Goal: Task Accomplishment & Management: Complete application form

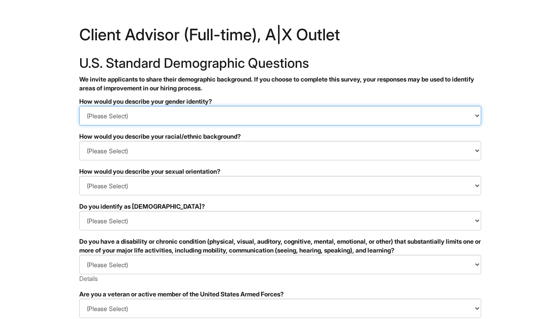
select select "Woman"
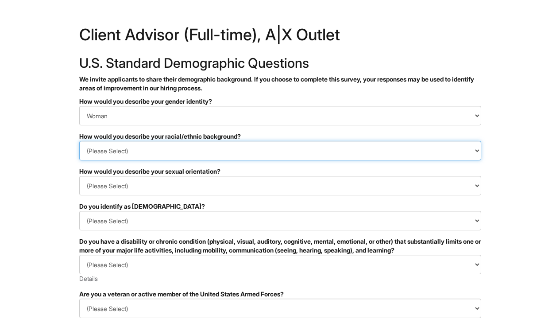
select select "Black or of [DEMOGRAPHIC_DATA] descent"
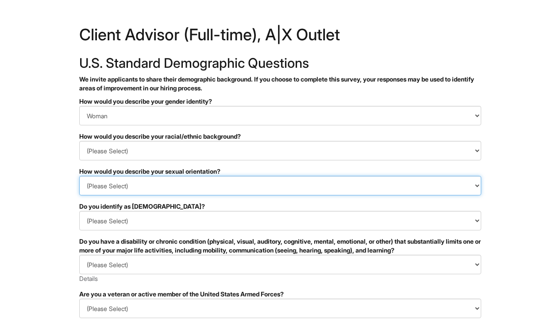
select select "I don't wish to answer"
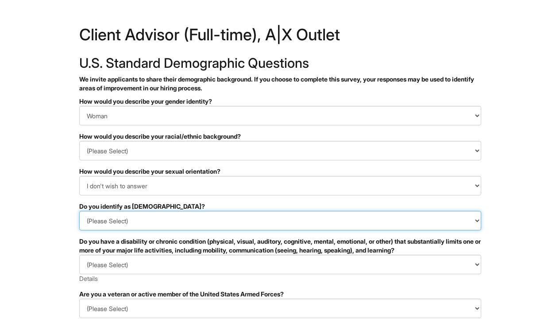
select select "I don't wish to answer"
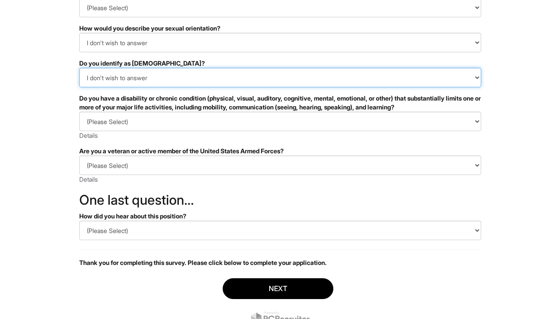
scroll to position [153, 0]
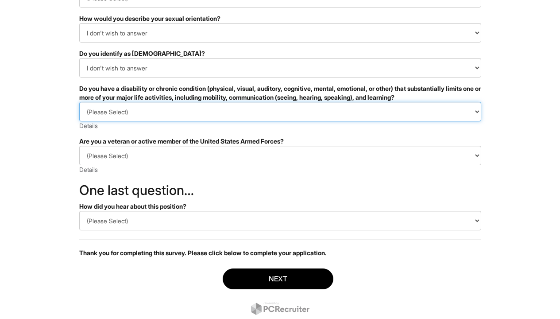
select select "I DON'T WISH TO ANSWER"
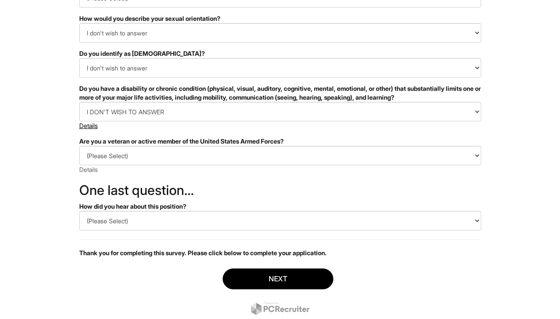
click at [82, 128] on link "Details" at bounding box center [88, 126] width 19 height 8
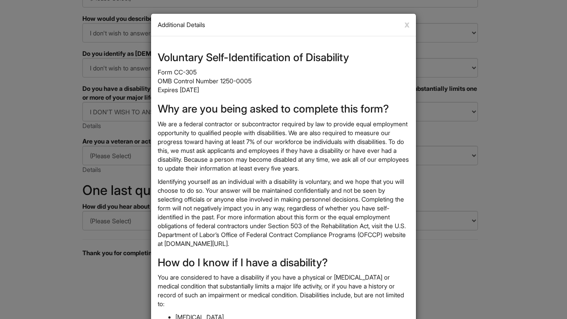
click at [47, 129] on div "x Close Additional Details Voluntary Self-Identification of Disability Form CC-…" at bounding box center [283, 159] width 567 height 319
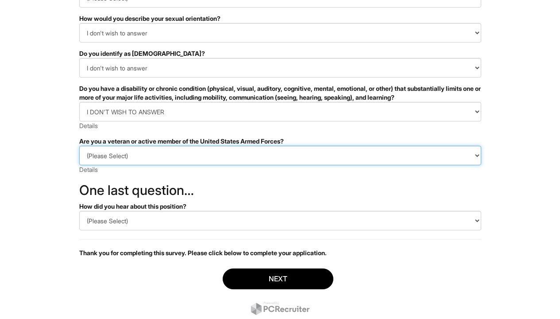
select select "I AM NOT A PROTECTED VETERAN"
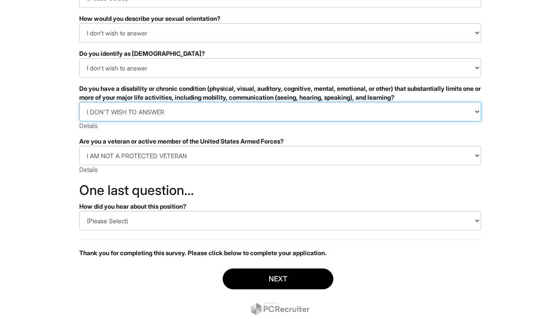
select select "NO, I DON'T HAVE A DISABILITY"
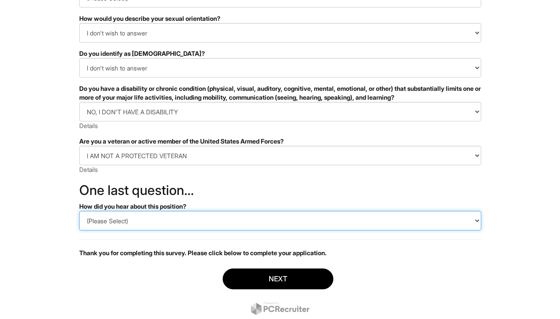
select select "LinkedIn"
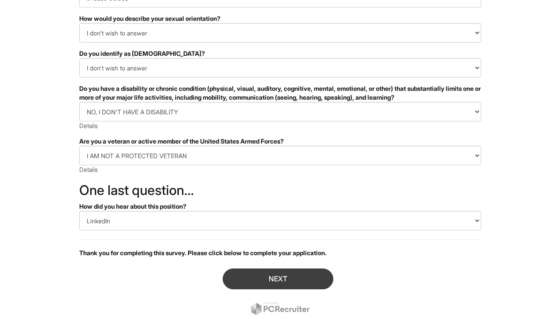
click at [273, 279] on button "Next" at bounding box center [278, 278] width 111 height 21
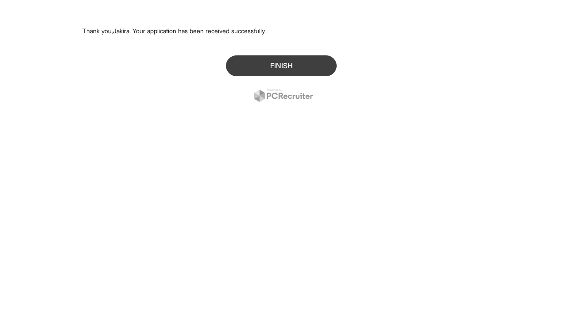
click at [247, 70] on button "Finish" at bounding box center [281, 65] width 111 height 21
